Goal: Transaction & Acquisition: Book appointment/travel/reservation

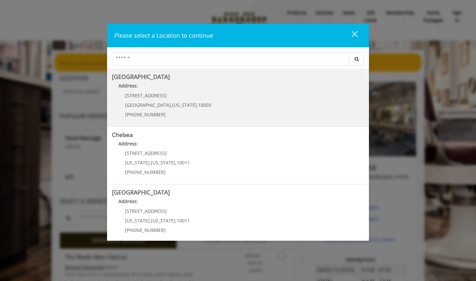
click at [177, 84] on Village "Address:" at bounding box center [238, 87] width 252 height 10
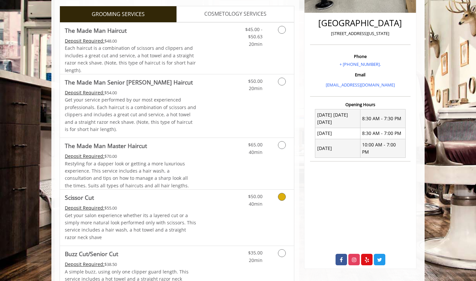
scroll to position [158, 0]
click at [280, 29] on icon "Grooming services" at bounding box center [282, 30] width 8 height 8
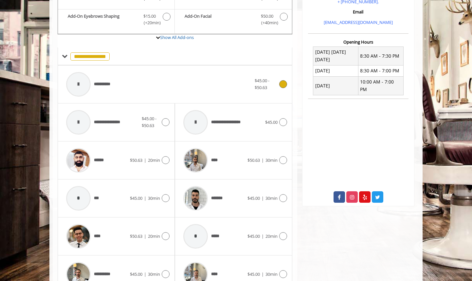
scroll to position [265, 0]
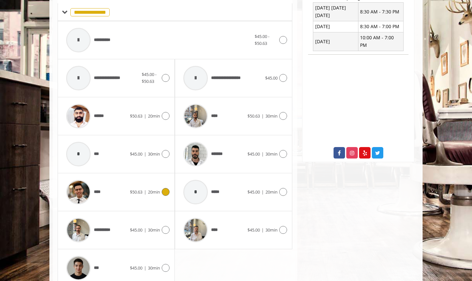
click at [167, 192] on icon at bounding box center [166, 192] width 8 height 8
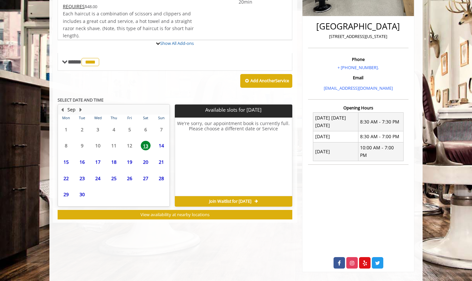
scroll to position [173, 0]
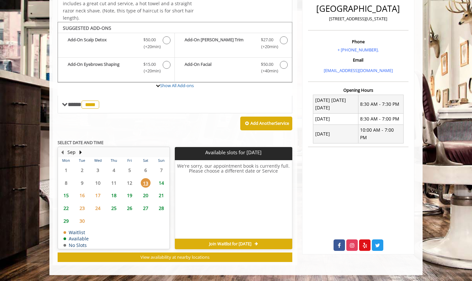
click at [160, 183] on span "14" at bounding box center [162, 182] width 10 height 9
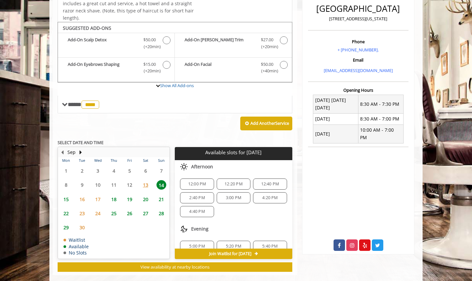
scroll to position [182, 0]
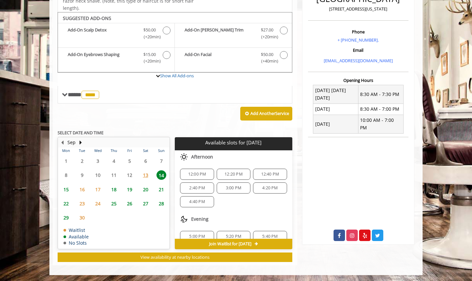
click at [69, 188] on span "15" at bounding box center [66, 189] width 10 height 9
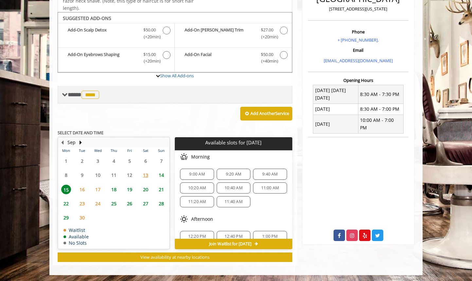
click at [63, 94] on span at bounding box center [65, 95] width 6 height 6
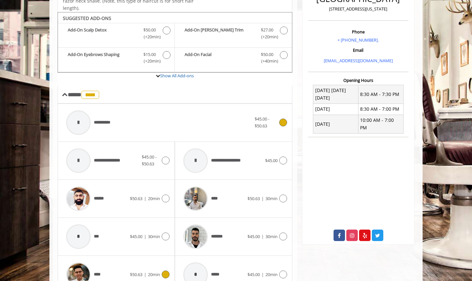
click at [282, 125] on icon at bounding box center [283, 123] width 8 height 8
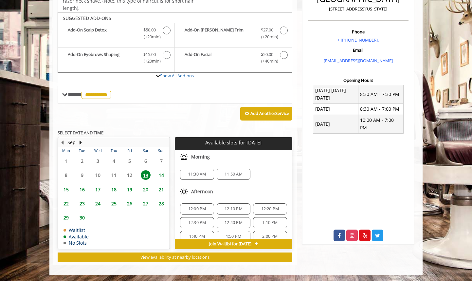
click at [196, 208] on span "12:00 PM" at bounding box center [197, 208] width 18 height 5
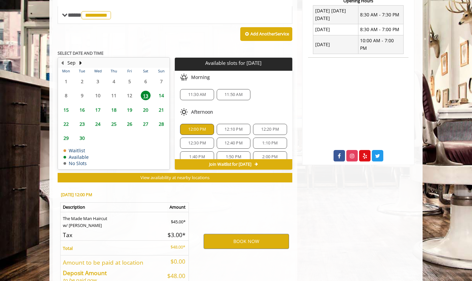
scroll to position [301, 0]
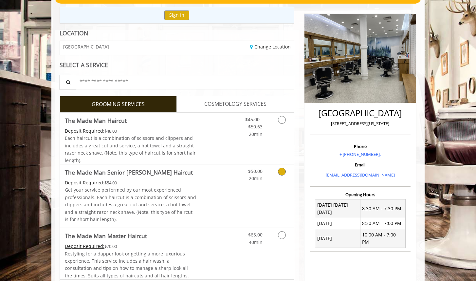
scroll to position [11, 0]
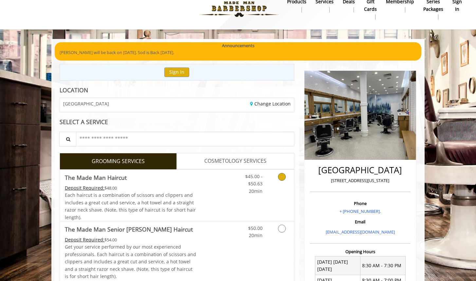
click at [280, 177] on icon "Grooming services" at bounding box center [282, 177] width 8 height 8
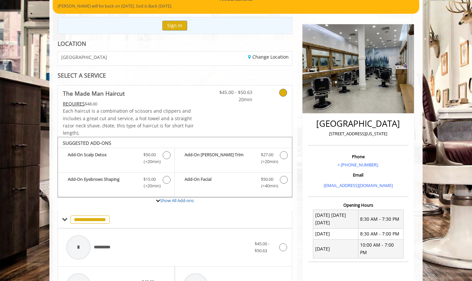
scroll to position [0, 0]
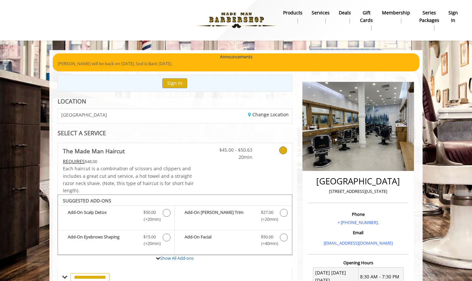
click at [455, 16] on b "sign in" at bounding box center [453, 16] width 9 height 15
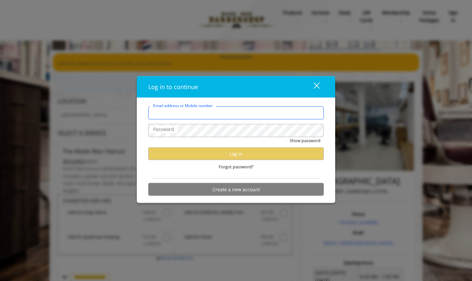
type input "**********"
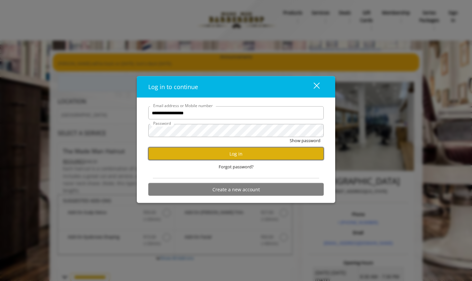
click at [243, 155] on button "Log in" at bounding box center [236, 153] width 176 height 13
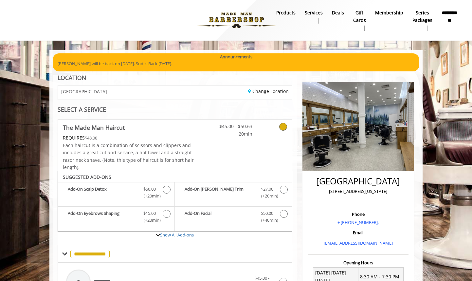
click at [449, 16] on b "**********" at bounding box center [450, 16] width 16 height 15
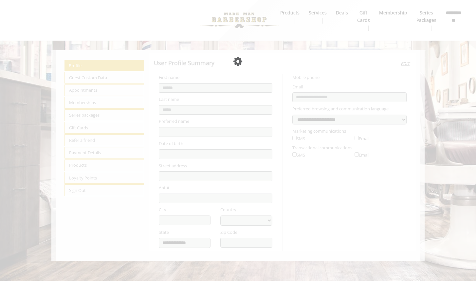
select select "***"
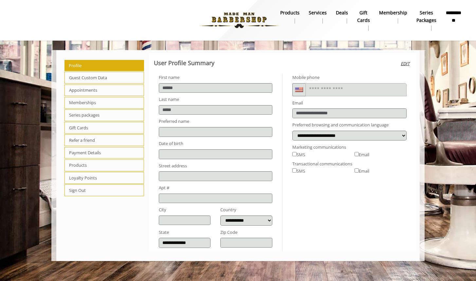
click at [85, 87] on span "Appointments" at bounding box center [105, 90] width 80 height 12
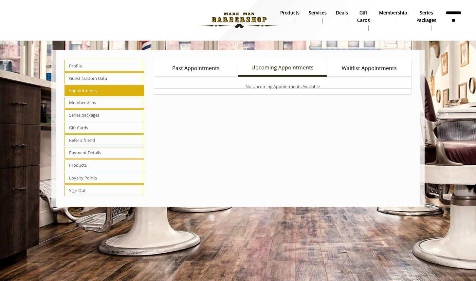
click at [201, 66] on span "Past Appointments" at bounding box center [195, 68] width 47 height 9
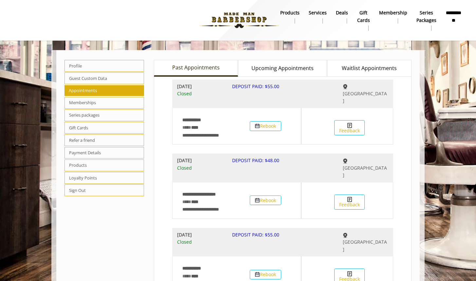
click at [291, 14] on b "products" at bounding box center [289, 12] width 19 height 7
click at [226, 20] on img at bounding box center [239, 20] width 90 height 36
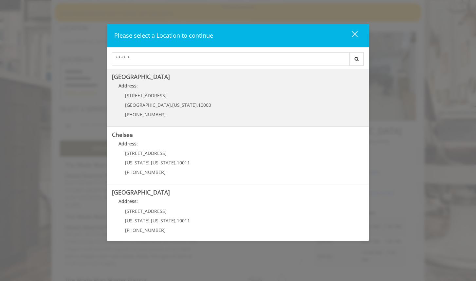
click at [183, 98] on div "[STREET_ADDRESS][US_STATE] (212) 598-1840" at bounding box center [163, 107] width 103 height 28
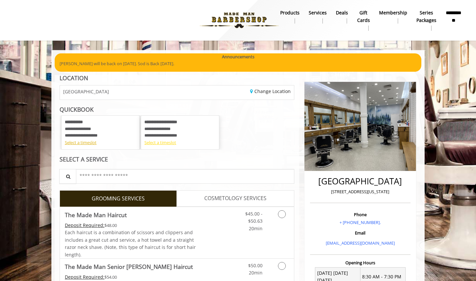
click at [160, 141] on div "Select a timeslot" at bounding box center [179, 142] width 71 height 7
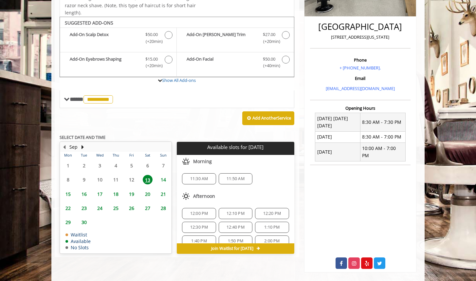
click at [193, 212] on span "12:00 PM" at bounding box center [199, 213] width 18 height 5
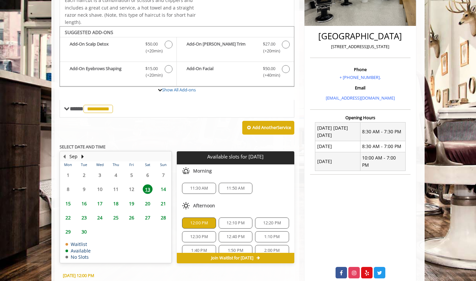
scroll to position [141, 0]
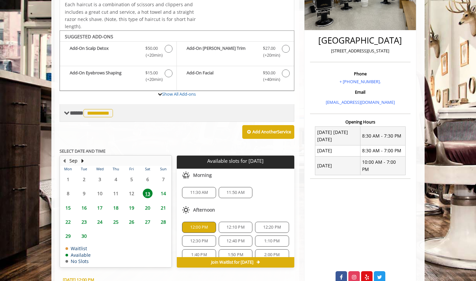
click at [65, 113] on span at bounding box center [67, 113] width 6 height 6
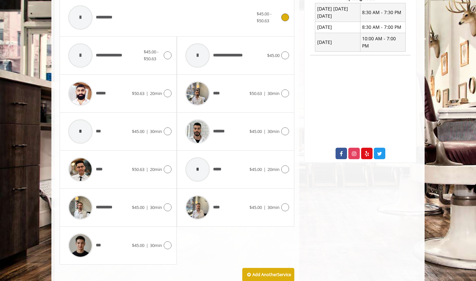
scroll to position [265, 0]
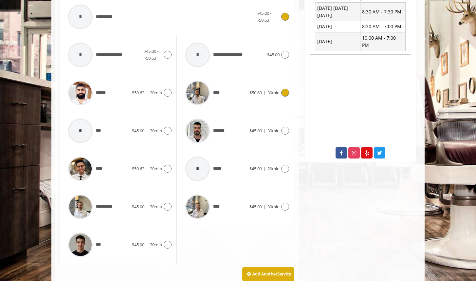
click at [285, 93] on icon at bounding box center [285, 93] width 8 height 8
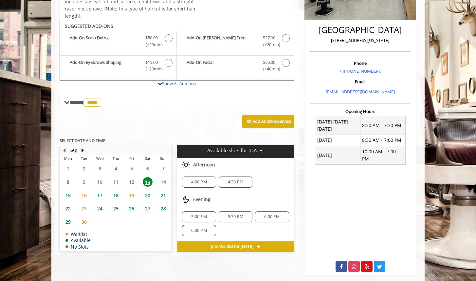
scroll to position [155, 0]
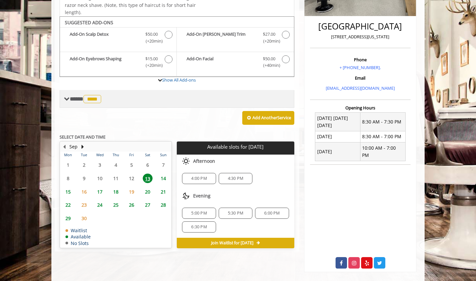
click at [65, 100] on span at bounding box center [67, 99] width 6 height 6
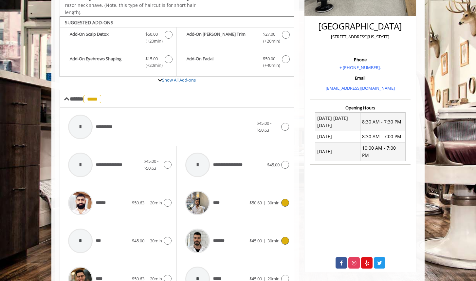
click at [286, 239] on icon at bounding box center [285, 241] width 8 height 8
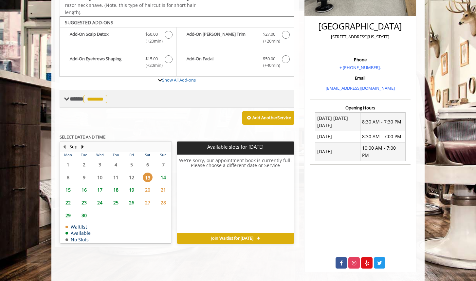
click at [67, 100] on span at bounding box center [67, 99] width 6 height 6
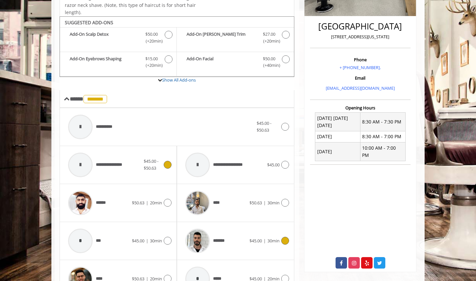
click at [169, 163] on icon at bounding box center [168, 165] width 8 height 8
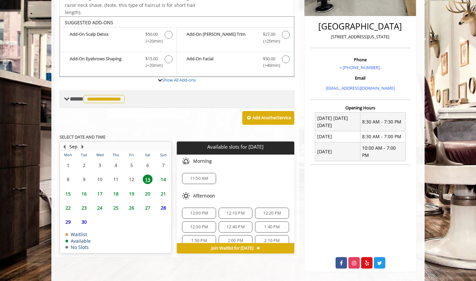
click at [68, 98] on span at bounding box center [67, 99] width 6 height 6
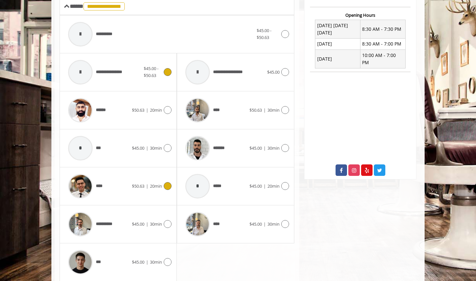
scroll to position [270, 0]
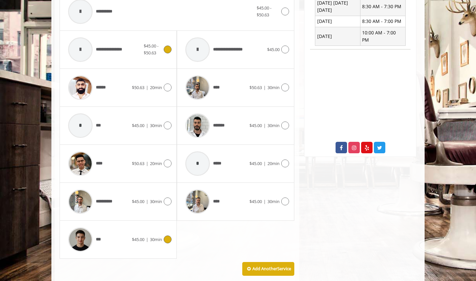
click at [168, 237] on icon at bounding box center [168, 239] width 8 height 8
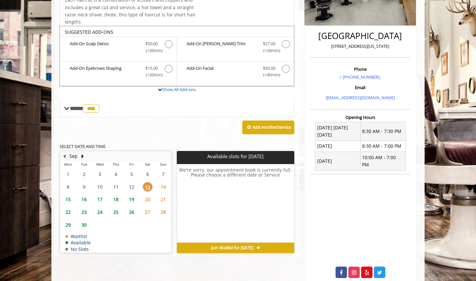
scroll to position [155, 0]
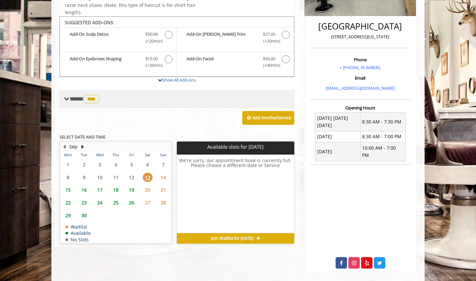
click at [65, 100] on span at bounding box center [67, 99] width 6 height 6
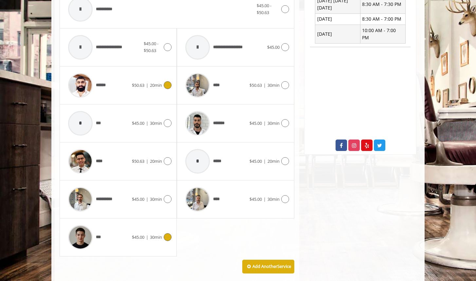
scroll to position [284, 0]
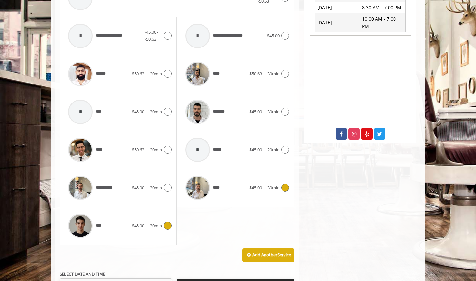
click at [290, 191] on div "**** $45.00 | 30min" at bounding box center [235, 188] width 117 height 38
click at [287, 187] on icon at bounding box center [285, 188] width 8 height 8
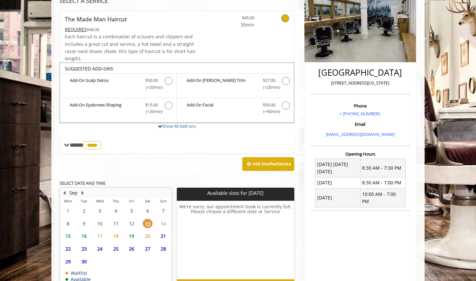
scroll to position [123, 0]
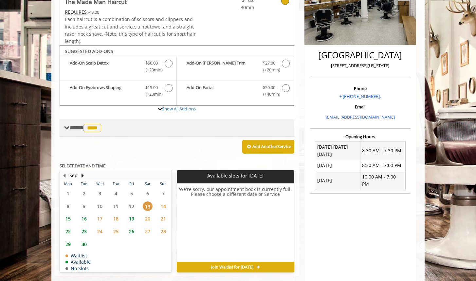
click at [68, 133] on div "**********" at bounding box center [177, 74] width 235 height 163
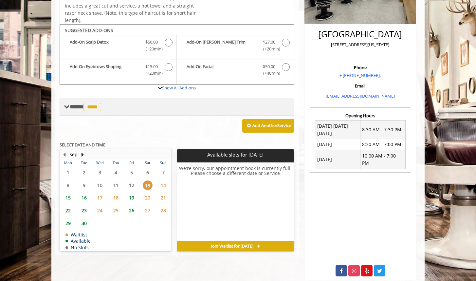
scroll to position [155, 0]
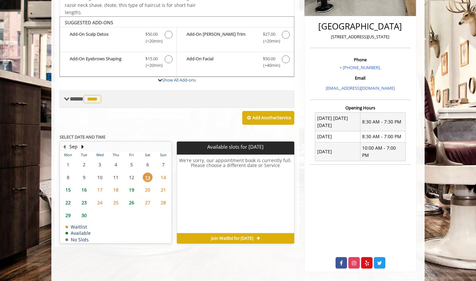
click at [66, 98] on span at bounding box center [67, 99] width 6 height 6
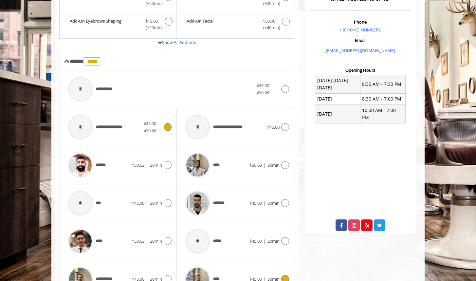
scroll to position [260, 0]
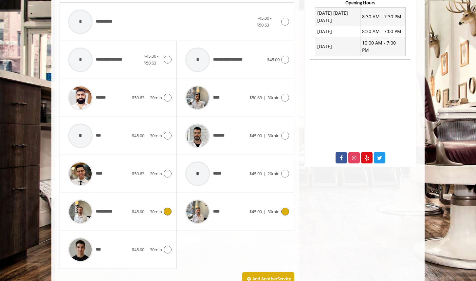
click at [167, 213] on icon at bounding box center [168, 212] width 8 height 8
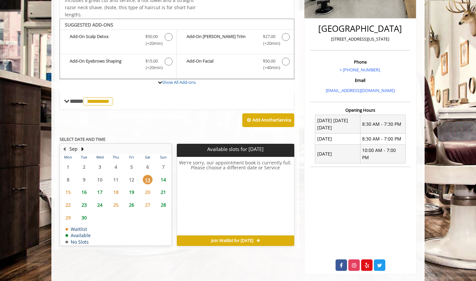
scroll to position [155, 0]
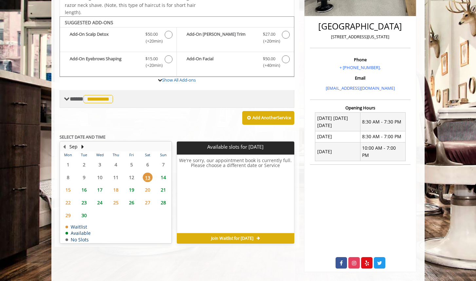
click at [65, 99] on span at bounding box center [67, 99] width 6 height 6
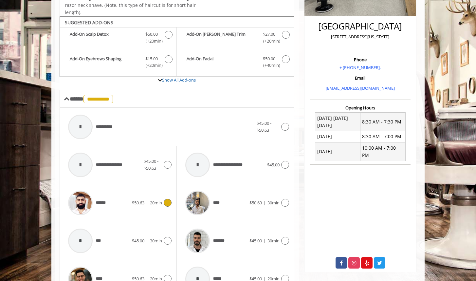
click at [167, 202] on icon at bounding box center [168, 203] width 8 height 8
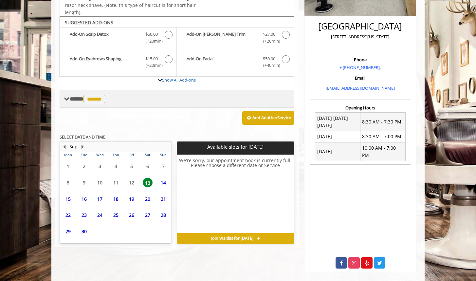
click at [62, 101] on div "**** ****** ********" at bounding box center [177, 99] width 235 height 18
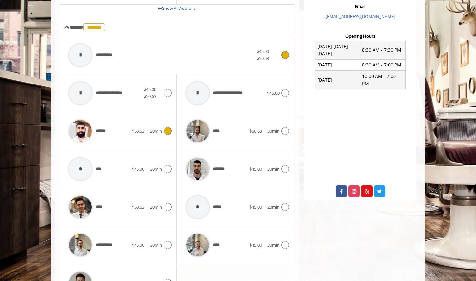
scroll to position [227, 0]
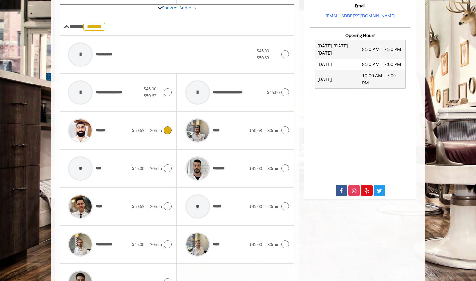
click at [172, 168] on div "* *** $45.00 | 30min" at bounding box center [118, 169] width 117 height 38
click at [164, 167] on icon at bounding box center [168, 168] width 8 height 8
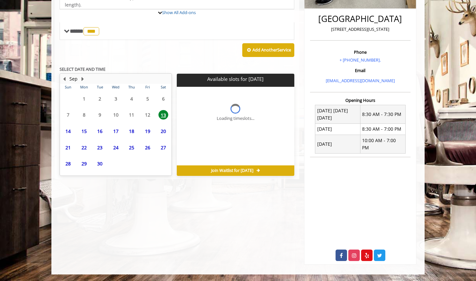
scroll to position [155, 0]
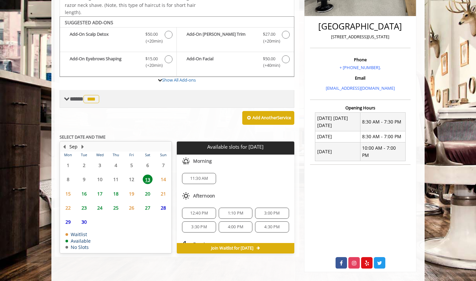
click at [77, 101] on span "**** *** ********" at bounding box center [85, 99] width 31 height 6
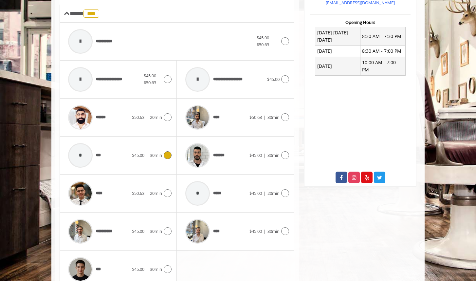
scroll to position [245, 0]
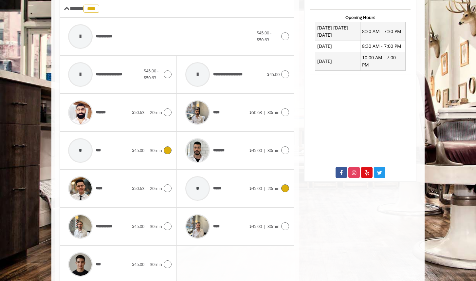
click at [282, 187] on icon at bounding box center [285, 188] width 8 height 8
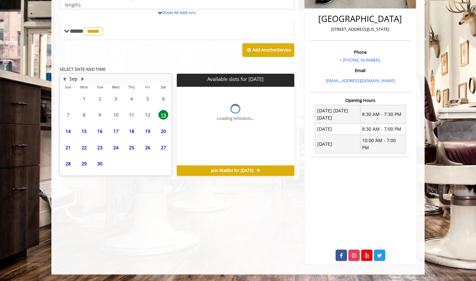
scroll to position [155, 0]
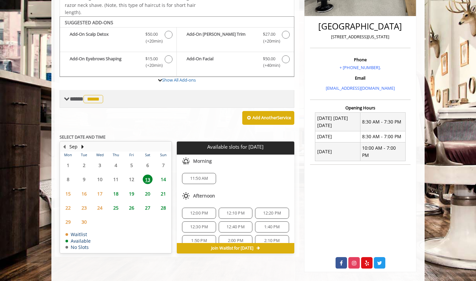
click at [66, 98] on span at bounding box center [67, 99] width 6 height 6
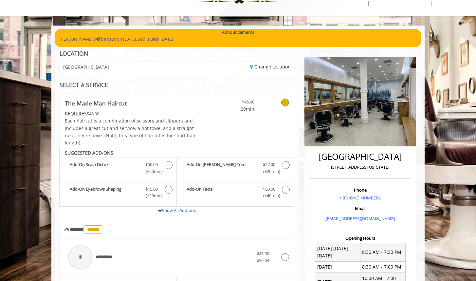
scroll to position [0, 0]
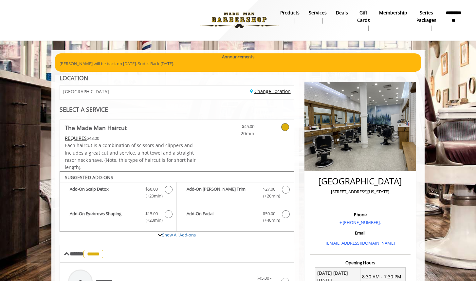
click at [265, 91] on link "Change Location" at bounding box center [270, 91] width 41 height 6
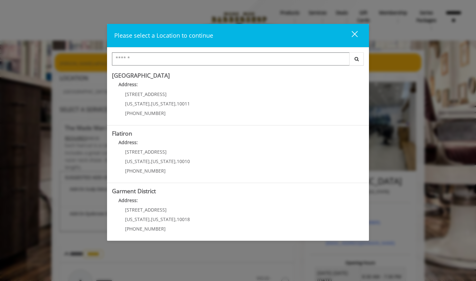
scroll to position [121, 0]
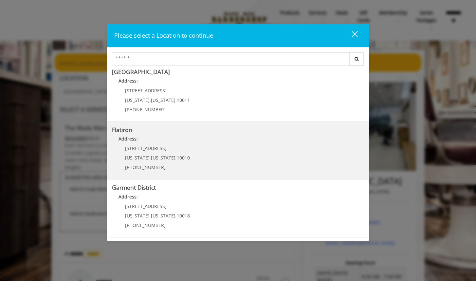
click at [192, 149] on "Flatiron Address: 10 E 23rd St New York , New York , 10010 (917) 475-1765" at bounding box center [238, 151] width 252 height 48
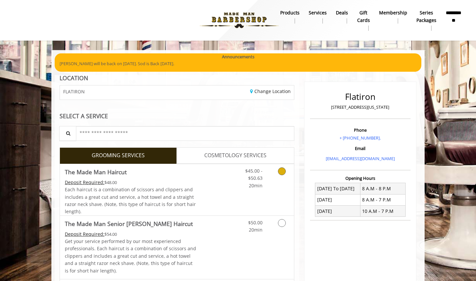
click at [282, 172] on icon "Grooming services" at bounding box center [282, 171] width 8 height 8
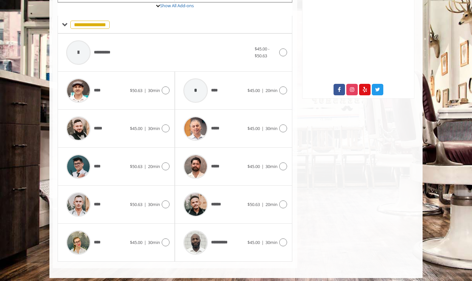
scroll to position [233, 0]
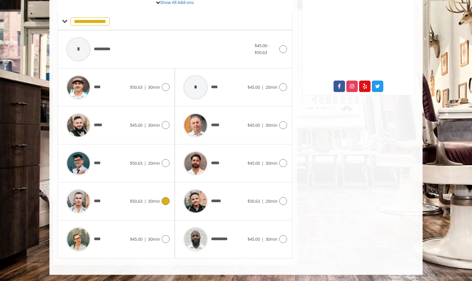
click at [165, 199] on icon at bounding box center [166, 201] width 8 height 8
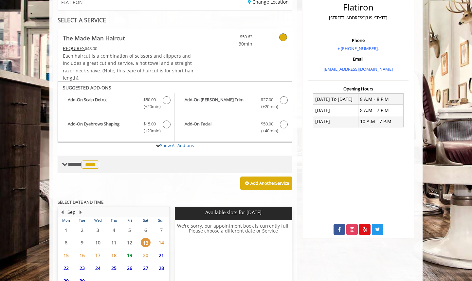
click at [64, 162] on span at bounding box center [65, 164] width 6 height 6
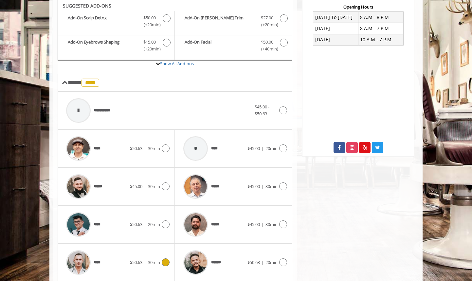
click at [285, 109] on icon at bounding box center [283, 110] width 8 height 8
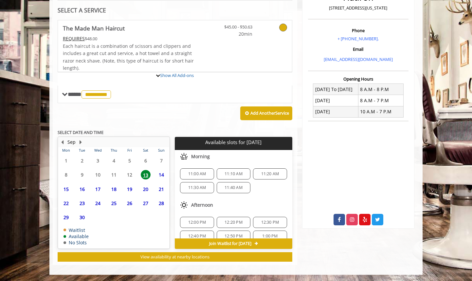
scroll to position [159, 0]
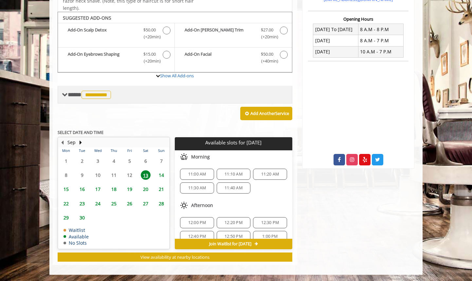
click at [62, 92] on div "**********" at bounding box center [175, 95] width 235 height 18
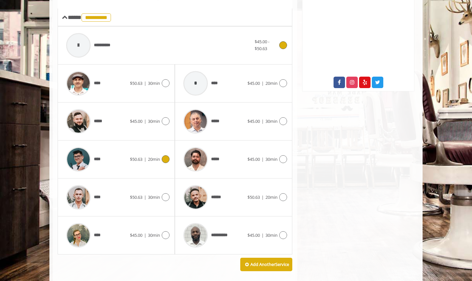
scroll to position [237, 0]
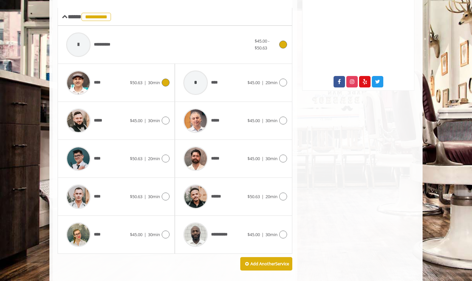
click at [165, 82] on icon at bounding box center [166, 83] width 8 height 8
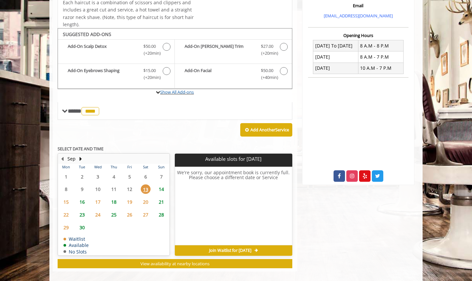
scroll to position [149, 0]
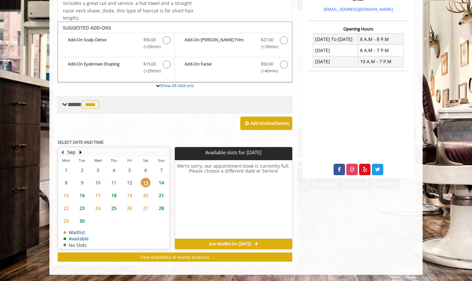
click at [66, 103] on span at bounding box center [65, 105] width 6 height 6
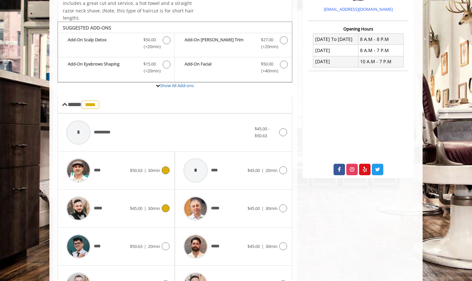
click at [167, 204] on icon at bounding box center [166, 208] width 8 height 8
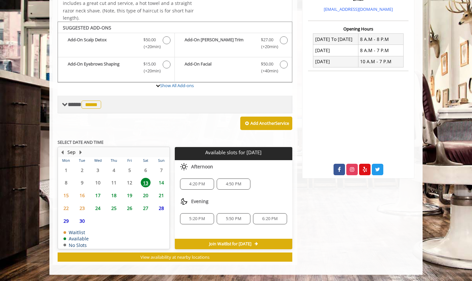
click at [61, 100] on div "**** ***** ********" at bounding box center [175, 105] width 235 height 18
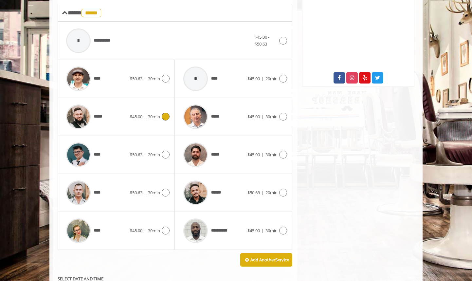
scroll to position [249, 0]
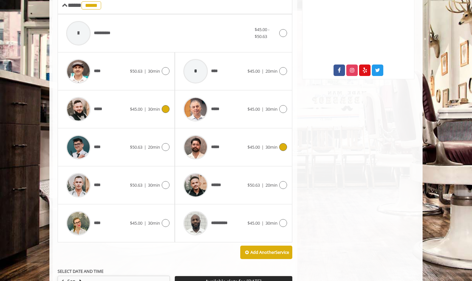
click at [284, 147] on icon at bounding box center [283, 147] width 8 height 8
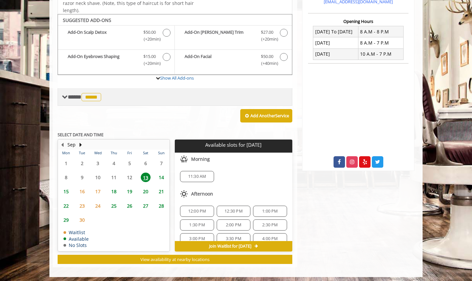
scroll to position [159, 0]
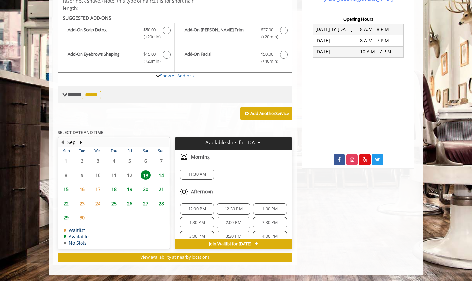
click at [65, 94] on span at bounding box center [65, 95] width 6 height 6
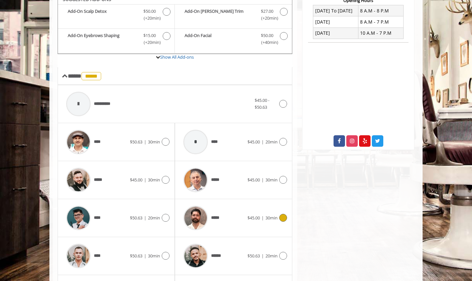
scroll to position [71, 0]
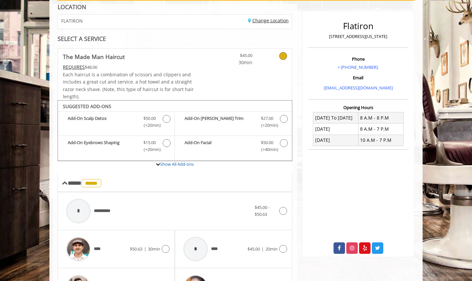
click at [260, 21] on link "Change Location" at bounding box center [268, 20] width 41 height 6
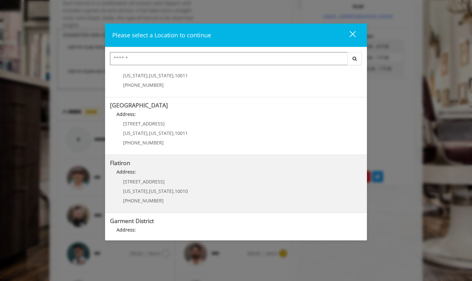
scroll to position [109, 0]
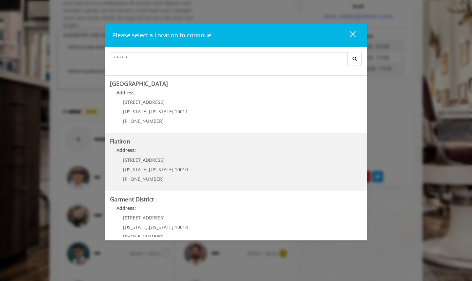
click at [209, 154] on "Address:" at bounding box center [236, 152] width 252 height 10
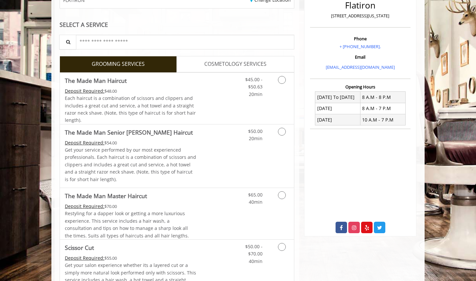
scroll to position [92, 0]
click at [281, 76] on icon "Grooming services" at bounding box center [282, 80] width 8 height 8
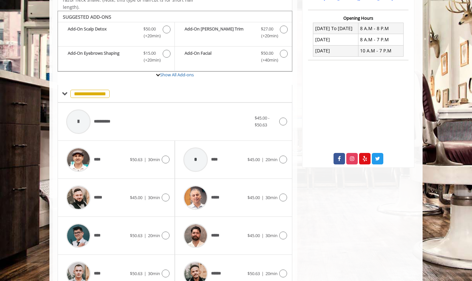
scroll to position [171, 0]
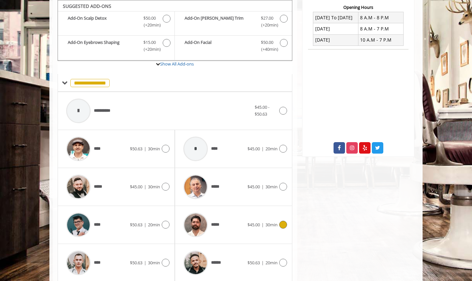
click at [284, 224] on icon at bounding box center [283, 225] width 8 height 8
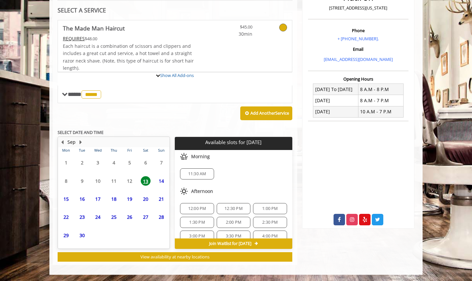
scroll to position [159, 0]
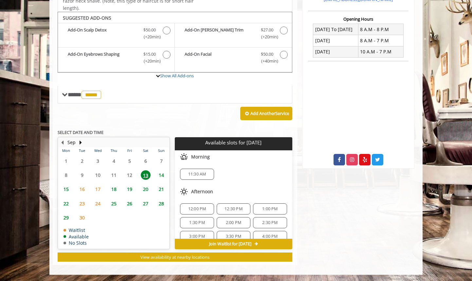
click at [195, 207] on span "12:00 PM" at bounding box center [197, 208] width 18 height 5
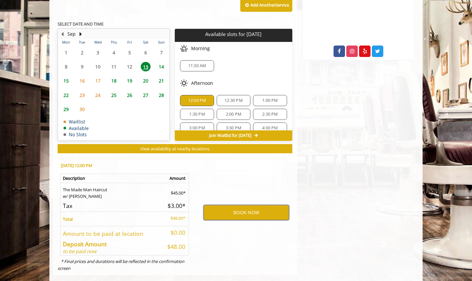
scroll to position [278, 0]
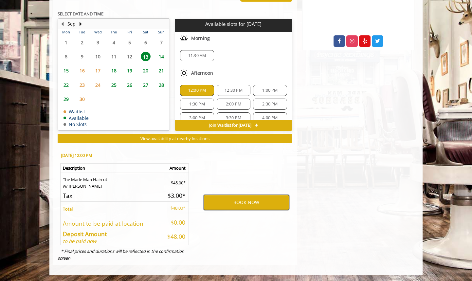
click at [237, 205] on button "BOOK NOW" at bounding box center [246, 202] width 85 height 15
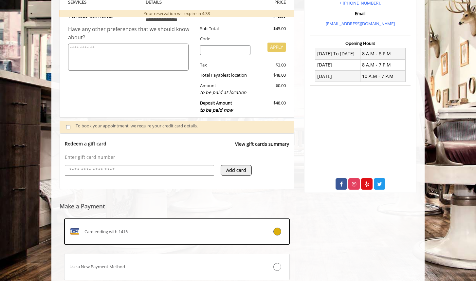
scroll to position [182, 0]
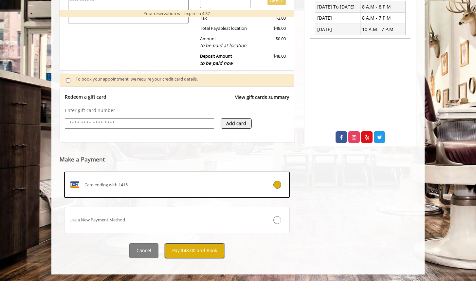
click at [189, 252] on button "Pay $48.00 and Book" at bounding box center [194, 250] width 59 height 15
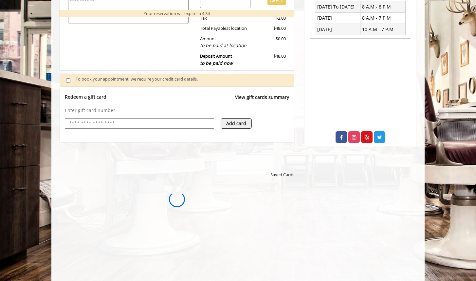
scroll to position [0, 0]
